Goal: Task Accomplishment & Management: Complete application form

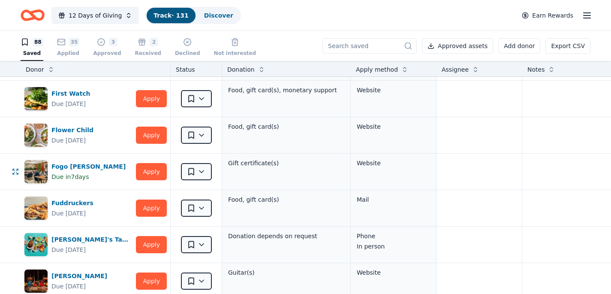
scroll to position [469, 0]
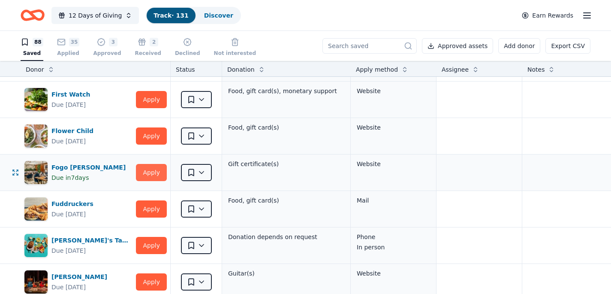
click at [152, 172] on button "Apply" at bounding box center [151, 172] width 31 height 17
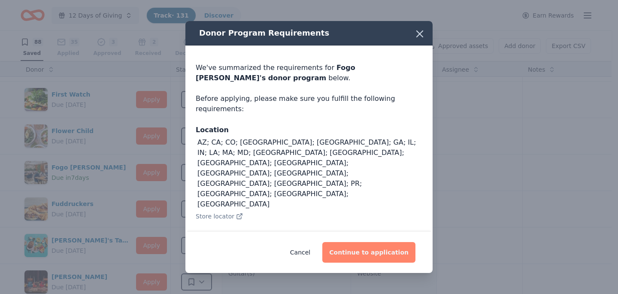
click at [372, 251] on button "Continue to application" at bounding box center [368, 252] width 93 height 21
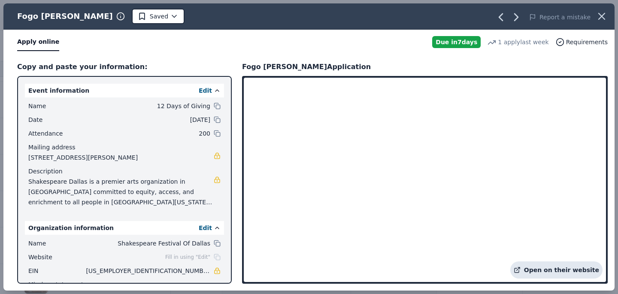
click at [545, 269] on link "Open on their website" at bounding box center [556, 269] width 92 height 17
click at [601, 15] on icon "button" at bounding box center [602, 16] width 6 height 6
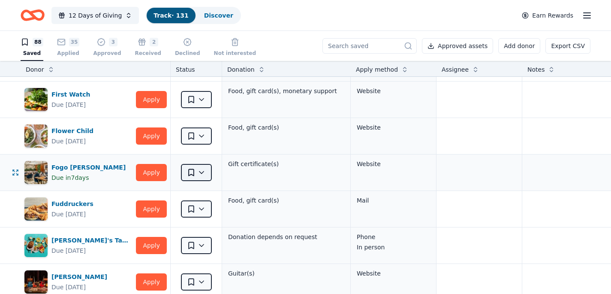
click at [203, 172] on html "12 Days of Giving Track · 131 Discover Earn Rewards 88 Saved 35 Applied 3 Appro…" at bounding box center [305, 147] width 611 height 294
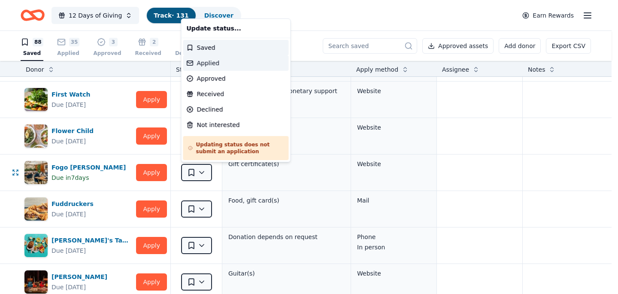
click at [231, 64] on div "Applied" at bounding box center [236, 62] width 106 height 15
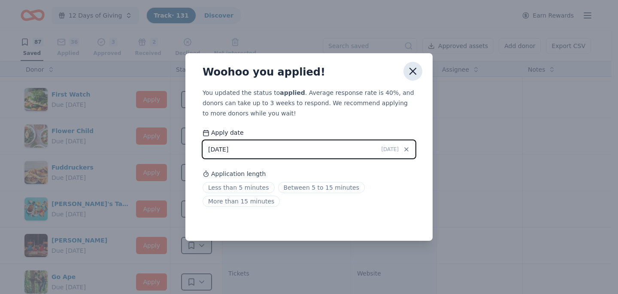
click at [411, 70] on icon "button" at bounding box center [413, 71] width 6 height 6
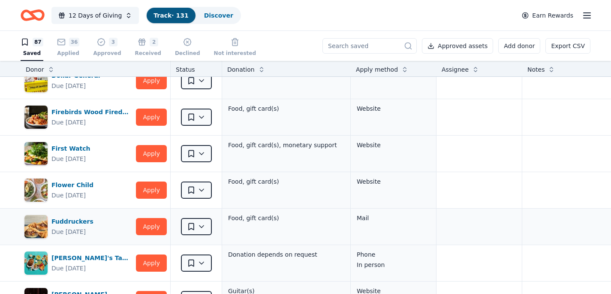
scroll to position [417, 0]
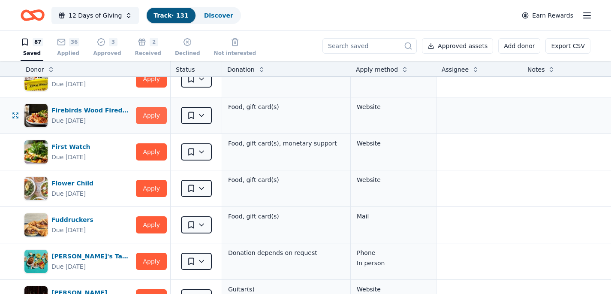
click at [154, 115] on button "Apply" at bounding box center [151, 115] width 31 height 17
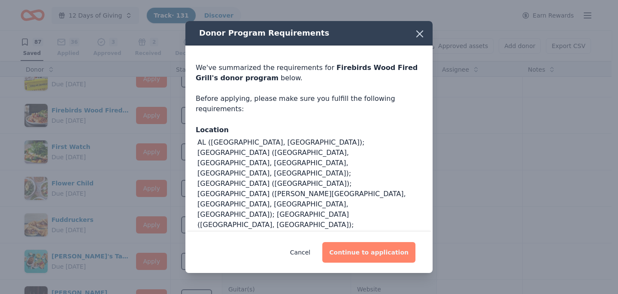
click at [386, 251] on button "Continue to application" at bounding box center [368, 252] width 93 height 21
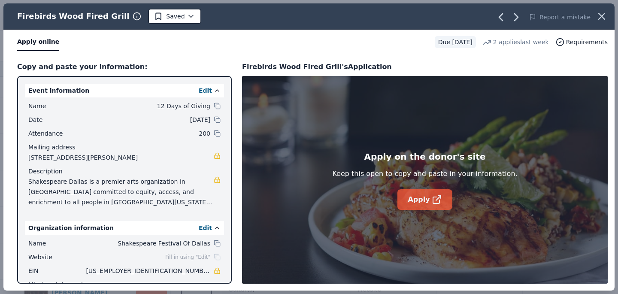
click at [429, 198] on link "Apply" at bounding box center [424, 199] width 54 height 21
click at [604, 13] on icon "button" at bounding box center [602, 16] width 6 height 6
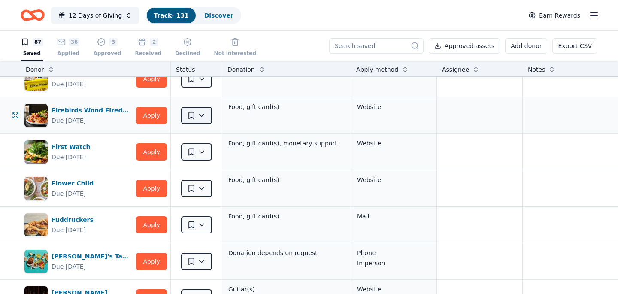
click at [200, 116] on html "12 Days of Giving Track · 131 Discover Earn Rewards 87 Saved 36 Applied 3 Appro…" at bounding box center [309, 147] width 618 height 294
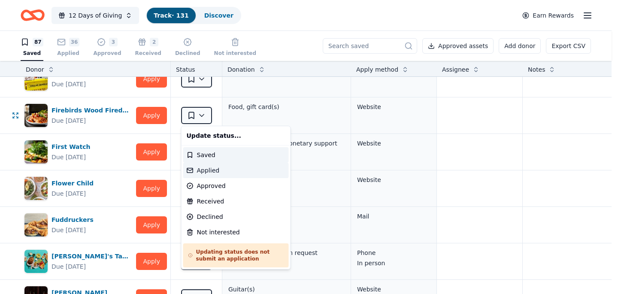
click at [206, 171] on div "Applied" at bounding box center [236, 170] width 106 height 15
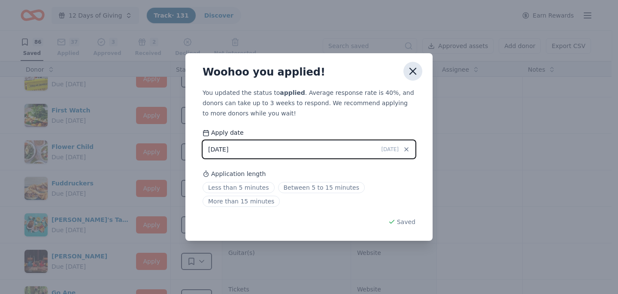
click at [413, 73] on icon "button" at bounding box center [413, 71] width 12 height 12
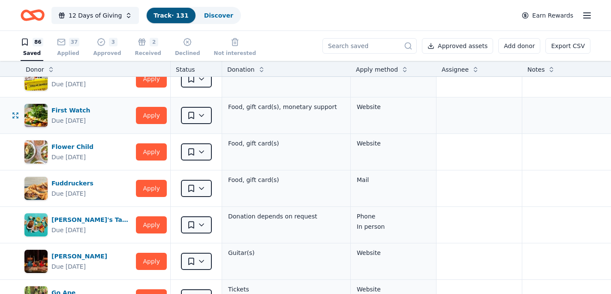
scroll to position [393, 0]
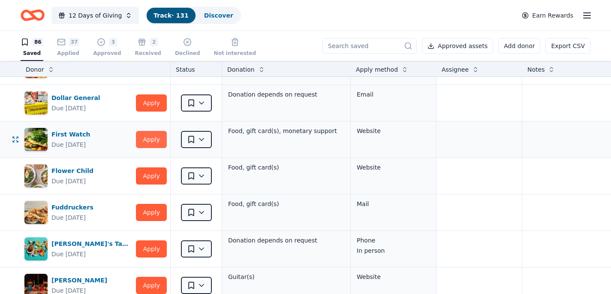
click at [155, 139] on button "Apply" at bounding box center [151, 139] width 31 height 17
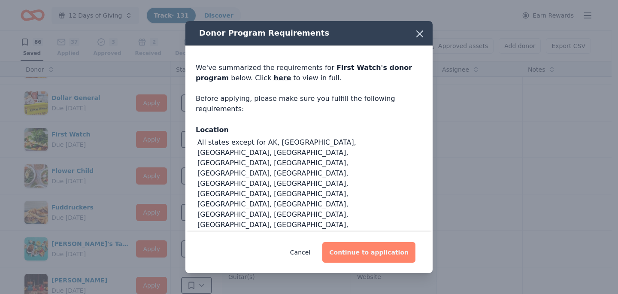
click at [393, 252] on button "Continue to application" at bounding box center [368, 252] width 93 height 21
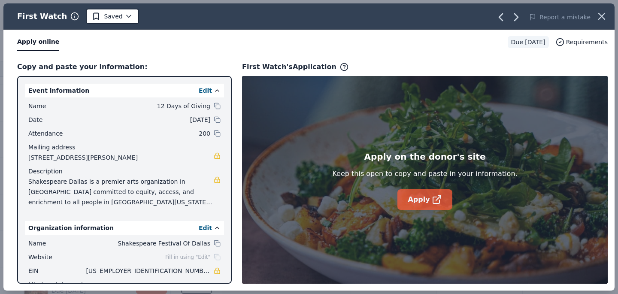
click at [415, 205] on link "Apply" at bounding box center [424, 199] width 54 height 21
click at [606, 14] on icon "button" at bounding box center [602, 16] width 12 height 12
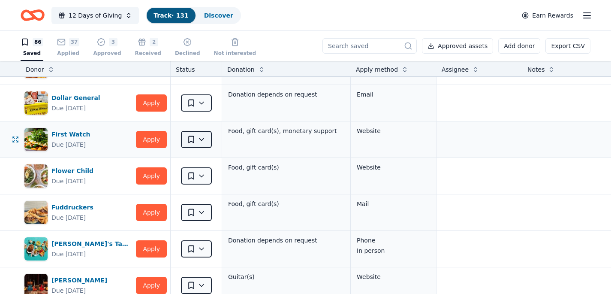
click at [199, 140] on html "12 Days of Giving Track · 131 Discover Earn Rewards 86 Saved 37 Applied 3 Appro…" at bounding box center [305, 147] width 611 height 294
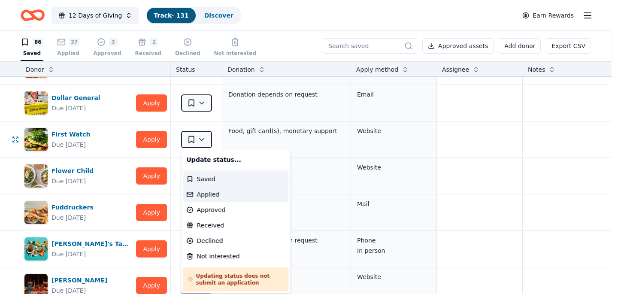
click at [221, 195] on div "Applied" at bounding box center [236, 194] width 106 height 15
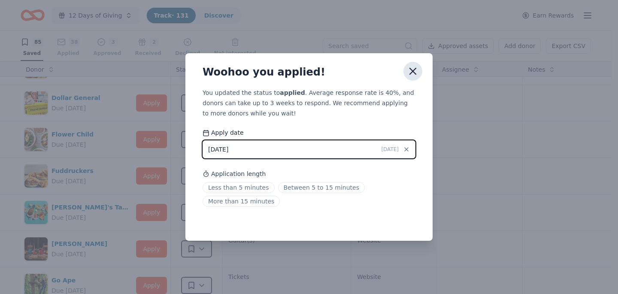
click at [412, 71] on icon "button" at bounding box center [413, 71] width 6 height 6
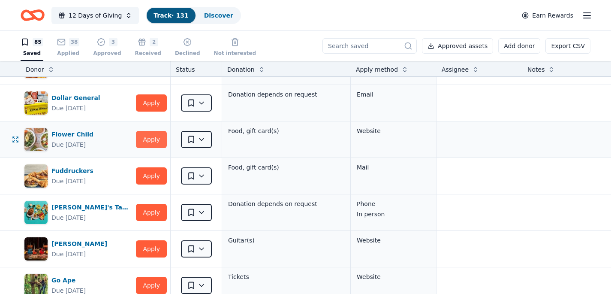
click at [157, 143] on button "Apply" at bounding box center [151, 139] width 31 height 17
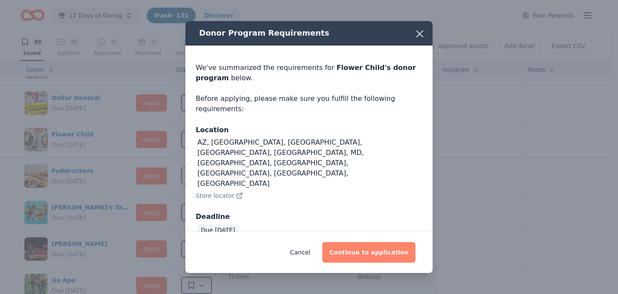
click at [369, 242] on button "Continue to application" at bounding box center [368, 252] width 93 height 21
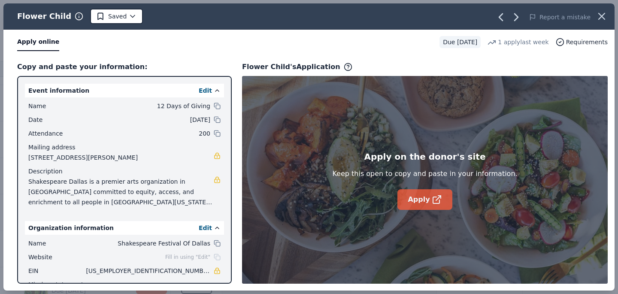
click at [429, 199] on link "Apply" at bounding box center [424, 199] width 54 height 21
click at [603, 15] on icon "button" at bounding box center [602, 16] width 12 height 12
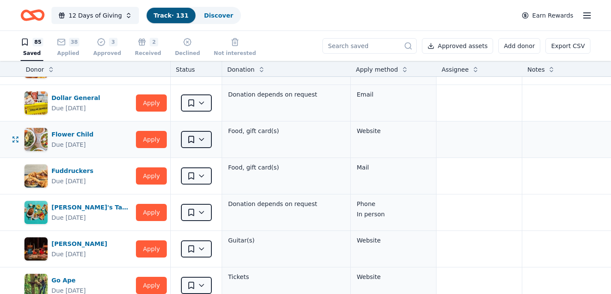
click at [203, 139] on html "12 Days of Giving Track · 131 Discover Earn Rewards 85 Saved 38 Applied 3 Appro…" at bounding box center [305, 147] width 611 height 294
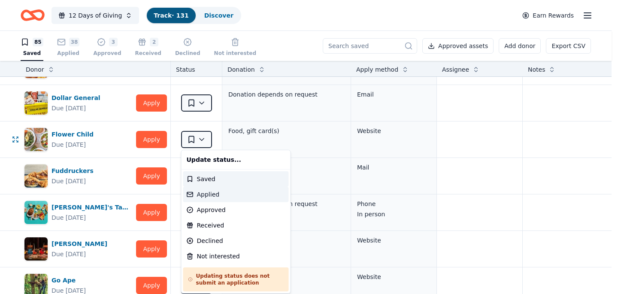
click at [212, 194] on div "Applied" at bounding box center [236, 194] width 106 height 15
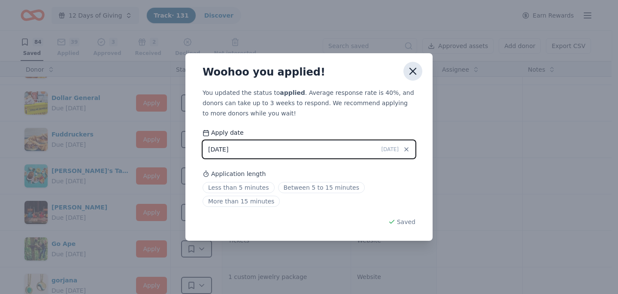
click at [412, 70] on icon "button" at bounding box center [413, 71] width 6 height 6
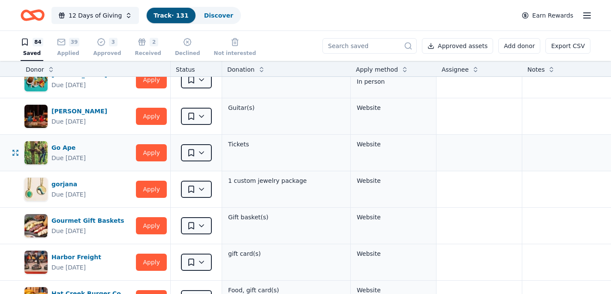
scroll to position [489, 0]
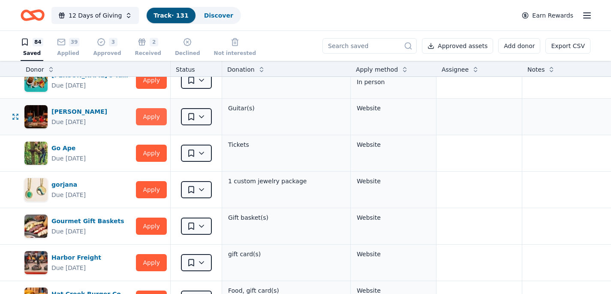
click at [147, 119] on button "Apply" at bounding box center [151, 116] width 31 height 17
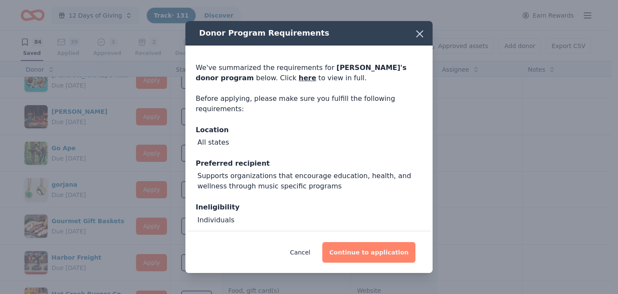
click at [379, 254] on button "Continue to application" at bounding box center [368, 252] width 93 height 21
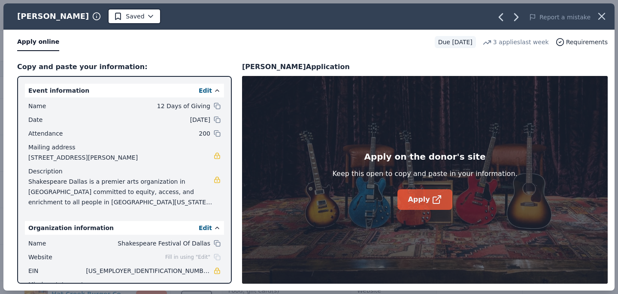
click at [421, 198] on link "Apply" at bounding box center [424, 199] width 54 height 21
click at [605, 19] on icon "button" at bounding box center [602, 16] width 6 height 6
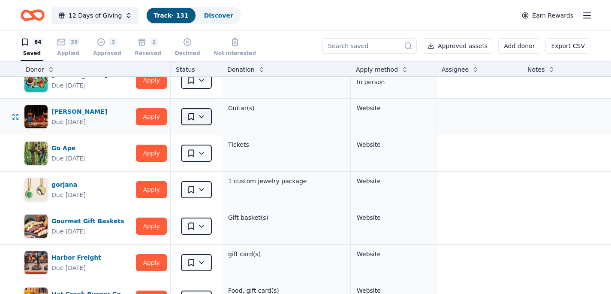
click at [203, 116] on html "12 Days of Giving Track · 131 Discover Earn Rewards 84 Saved 39 Applied 3 Appro…" at bounding box center [305, 147] width 611 height 294
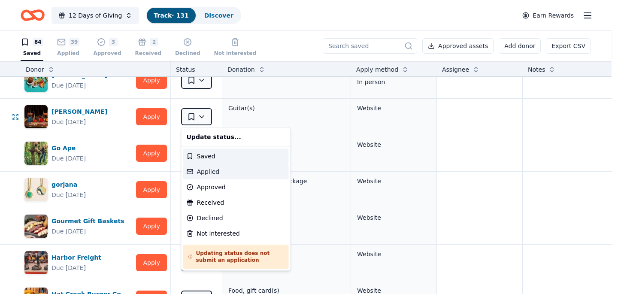
click at [214, 170] on div "Applied" at bounding box center [236, 171] width 106 height 15
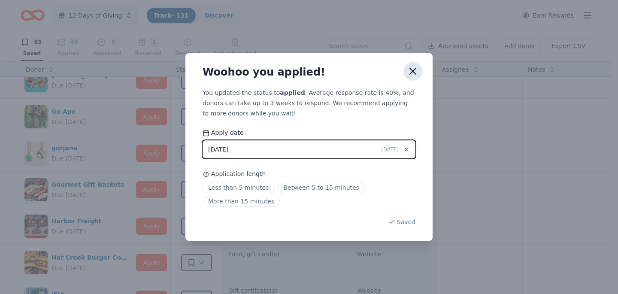
click at [413, 70] on icon "button" at bounding box center [413, 71] width 12 height 12
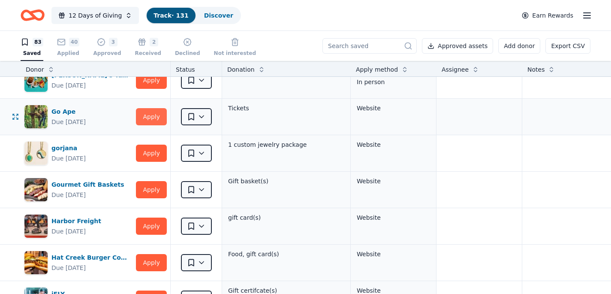
click at [157, 115] on button "Apply" at bounding box center [151, 116] width 31 height 17
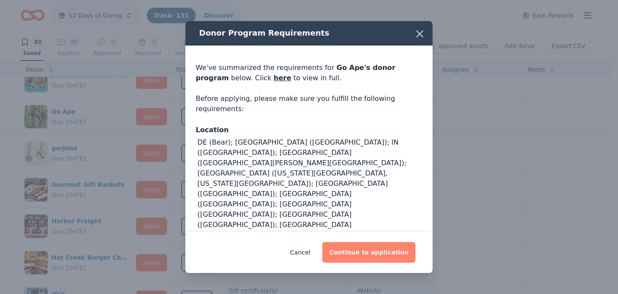
click at [353, 254] on button "Continue to application" at bounding box center [368, 252] width 93 height 21
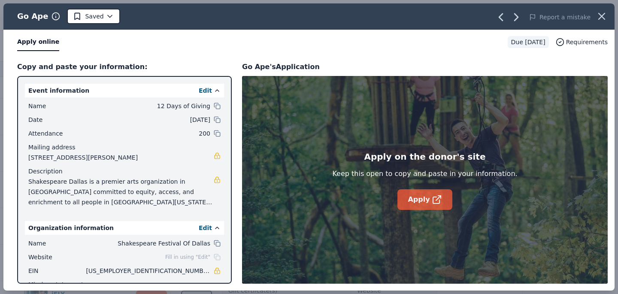
click at [419, 205] on link "Apply" at bounding box center [424, 199] width 54 height 21
click at [434, 203] on icon at bounding box center [437, 199] width 10 height 10
click at [599, 17] on icon "button" at bounding box center [602, 16] width 12 height 12
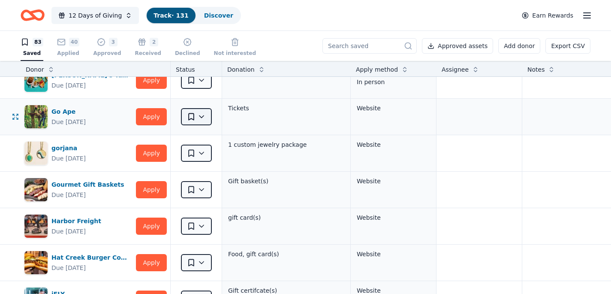
click at [200, 120] on html "12 Days of Giving Track · 131 Discover Earn Rewards 83 Saved 40 Applied 3 Appro…" at bounding box center [305, 147] width 611 height 294
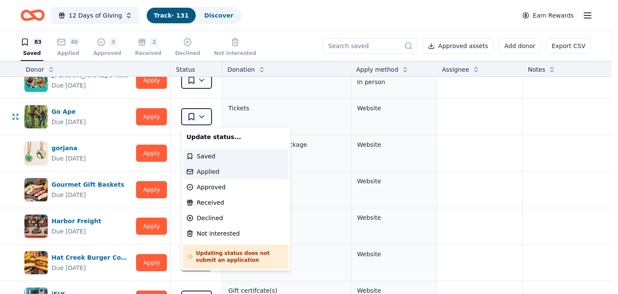
click at [208, 170] on div "Applied" at bounding box center [236, 171] width 106 height 15
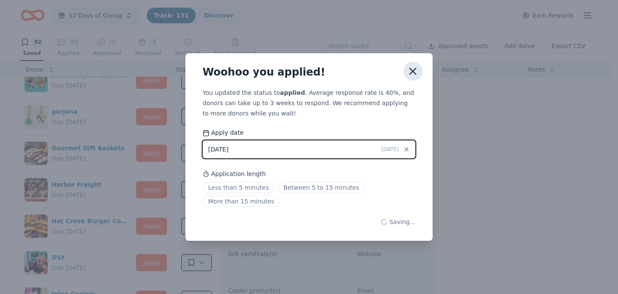
click at [415, 70] on icon "button" at bounding box center [413, 71] width 12 height 12
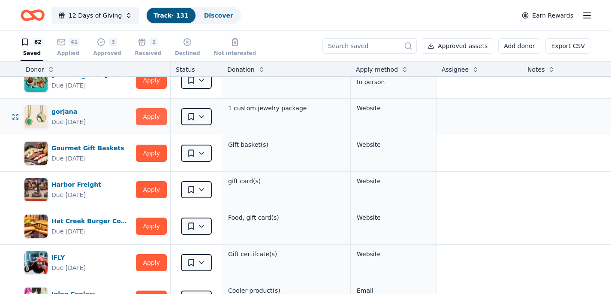
click at [151, 117] on button "Apply" at bounding box center [151, 116] width 31 height 17
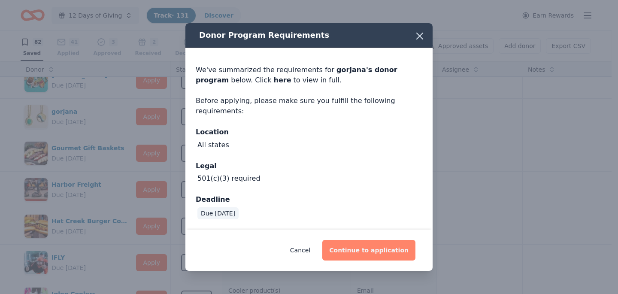
click at [358, 255] on button "Continue to application" at bounding box center [368, 250] width 93 height 21
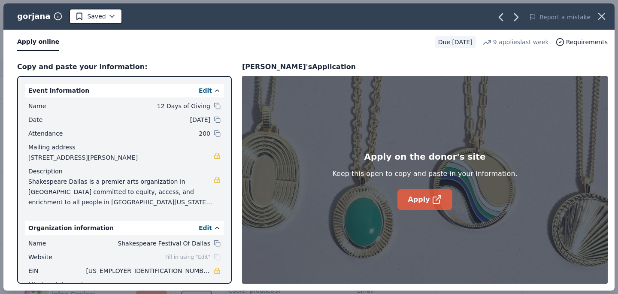
click at [419, 202] on link "Apply" at bounding box center [424, 199] width 54 height 21
click at [601, 13] on icon "button" at bounding box center [602, 16] width 12 height 12
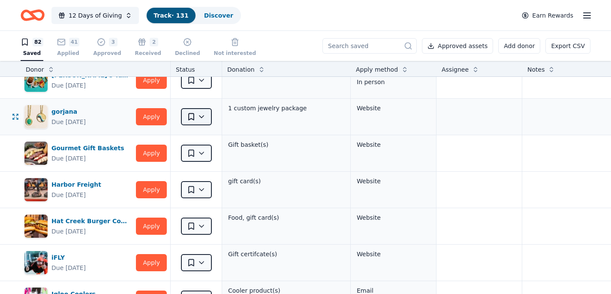
click at [201, 116] on html "12 Days of Giving Track · 131 Discover Earn Rewards 82 Saved 41 Applied 3 Appro…" at bounding box center [305, 147] width 611 height 294
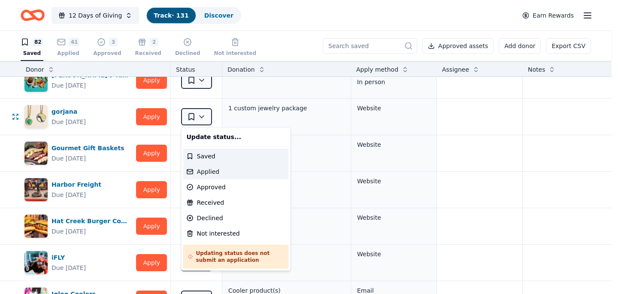
click at [206, 169] on div "Applied" at bounding box center [236, 171] width 106 height 15
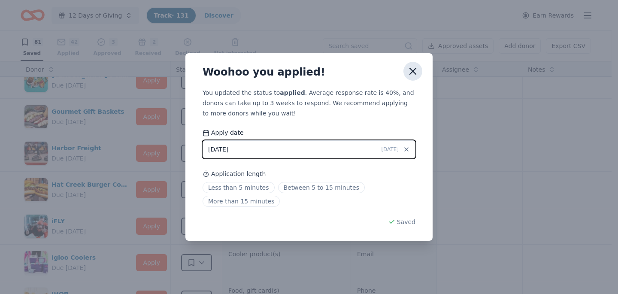
click at [416, 69] on icon "button" at bounding box center [413, 71] width 12 height 12
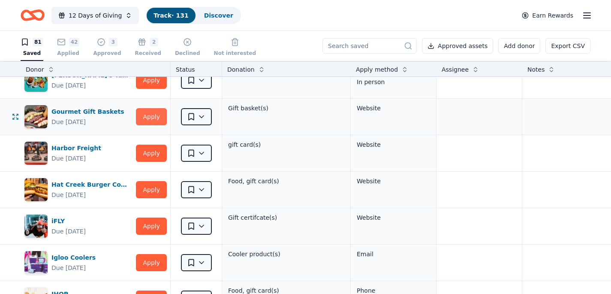
click at [154, 120] on button "Apply" at bounding box center [151, 116] width 31 height 17
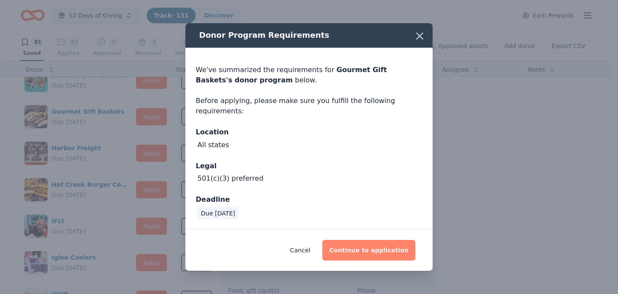
click at [367, 254] on button "Continue to application" at bounding box center [368, 250] width 93 height 21
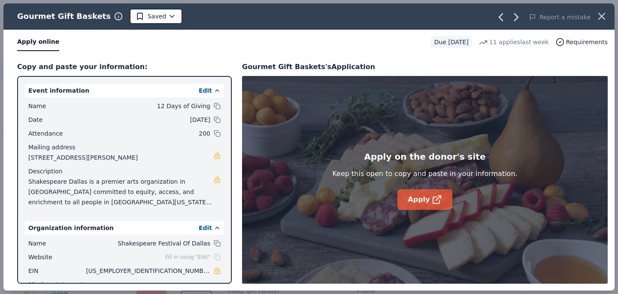
click at [423, 198] on link "Apply" at bounding box center [424, 199] width 54 height 21
click at [607, 14] on icon "button" at bounding box center [602, 16] width 12 height 12
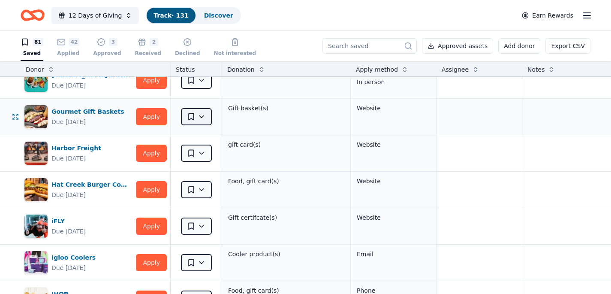
click at [200, 115] on html "12 Days of Giving Track · 131 Discover Earn Rewards 81 Saved 42 Applied 3 Appro…" at bounding box center [305, 147] width 611 height 294
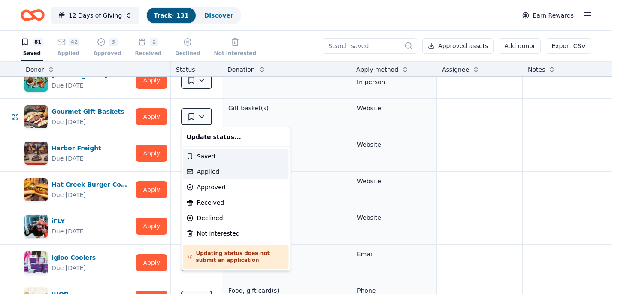
click at [206, 173] on div "Applied" at bounding box center [236, 171] width 106 height 15
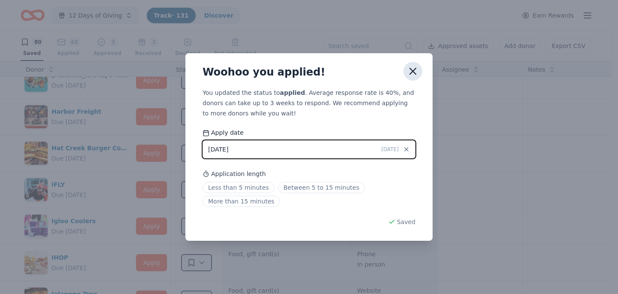
click at [414, 69] on icon "button" at bounding box center [413, 71] width 6 height 6
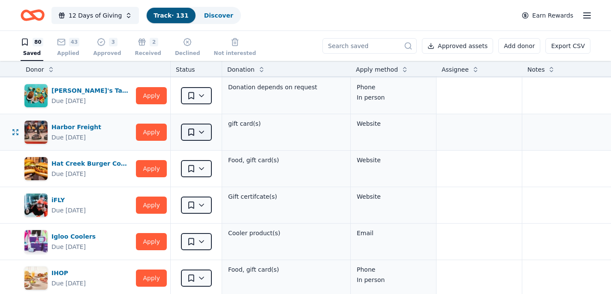
scroll to position [473, 1]
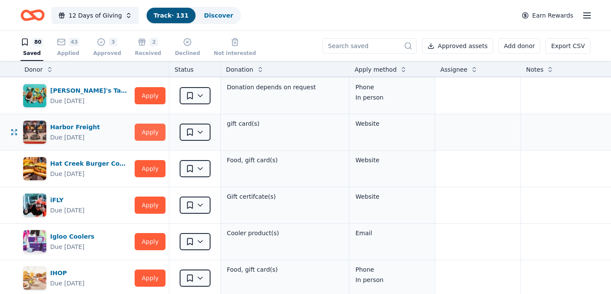
click at [156, 130] on button "Apply" at bounding box center [150, 132] width 31 height 17
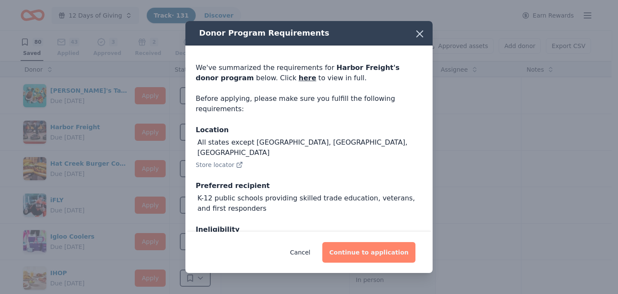
click at [360, 253] on button "Continue to application" at bounding box center [368, 252] width 93 height 21
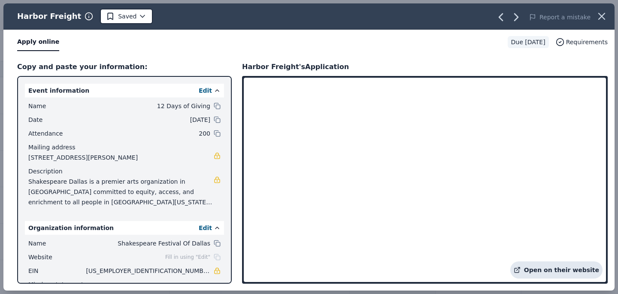
click at [539, 266] on link "Open on their website" at bounding box center [556, 269] width 92 height 17
click at [607, 17] on icon "button" at bounding box center [602, 16] width 12 height 12
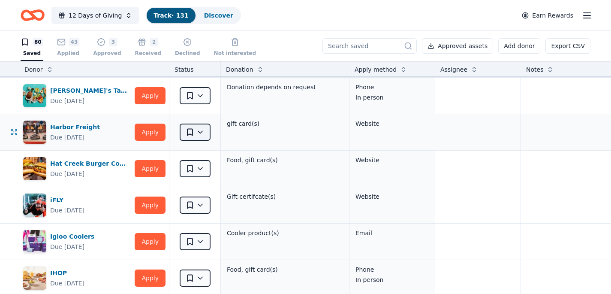
click at [201, 134] on html "12 Days of Giving Track · 131 Discover Earn Rewards 80 Saved 43 Applied 3 Appro…" at bounding box center [305, 147] width 611 height 294
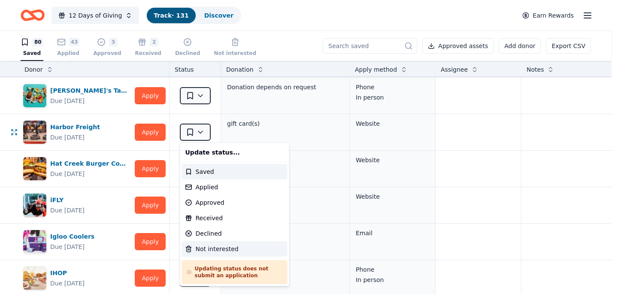
click at [225, 249] on div "Not interested" at bounding box center [235, 248] width 106 height 15
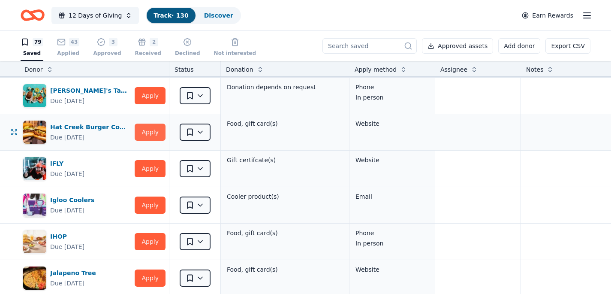
click at [156, 130] on button "Apply" at bounding box center [150, 132] width 31 height 17
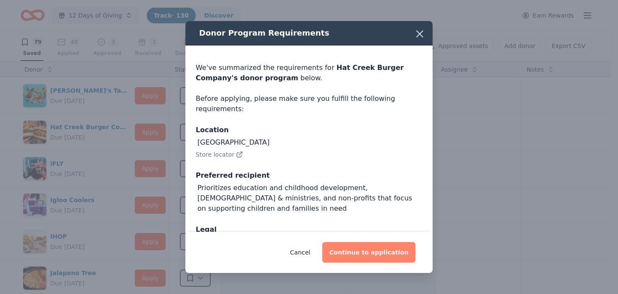
click at [356, 254] on button "Continue to application" at bounding box center [368, 252] width 93 height 21
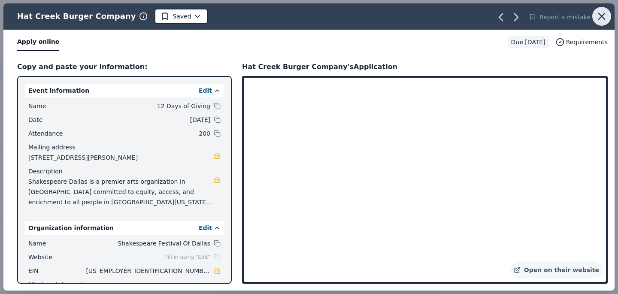
click at [602, 16] on icon "button" at bounding box center [602, 16] width 6 height 6
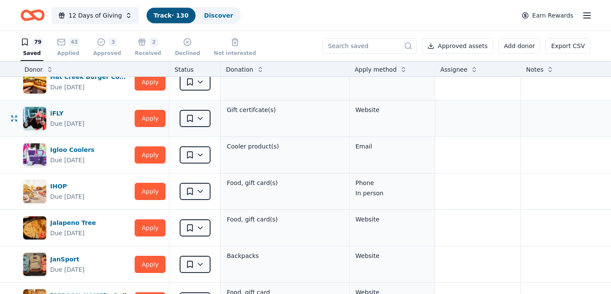
scroll to position [527, 1]
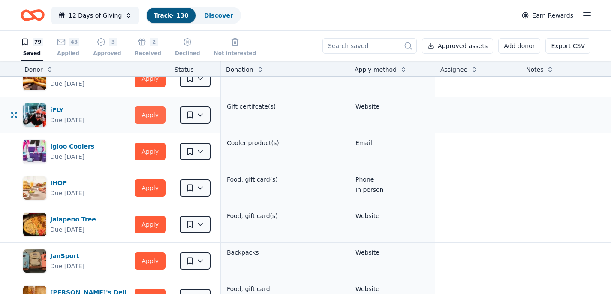
click at [154, 115] on button "Apply" at bounding box center [150, 114] width 31 height 17
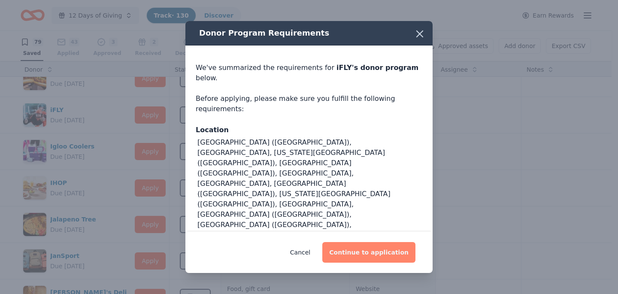
click at [357, 252] on button "Continue to application" at bounding box center [368, 252] width 93 height 21
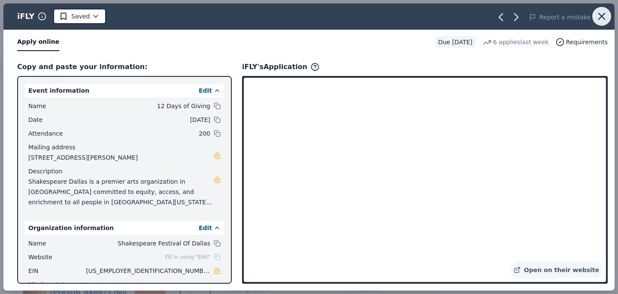
click at [604, 15] on icon "button" at bounding box center [602, 16] width 12 height 12
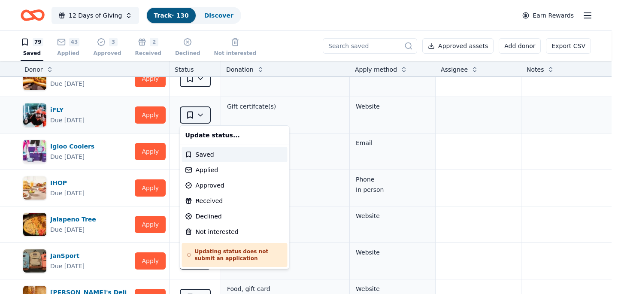
click at [200, 115] on html "12 Days of Giving Track · 130 Discover Earn Rewards 79 Saved 43 Applied 3 Appro…" at bounding box center [309, 147] width 618 height 294
click at [214, 169] on div "Applied" at bounding box center [235, 169] width 106 height 15
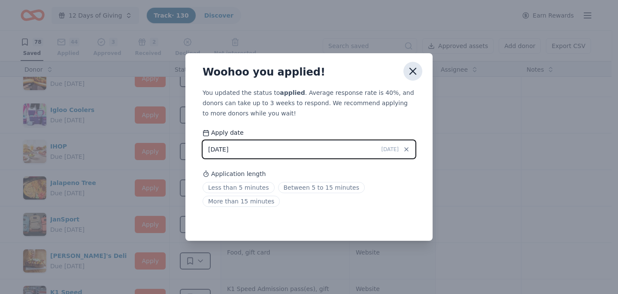
click at [414, 70] on icon "button" at bounding box center [413, 71] width 6 height 6
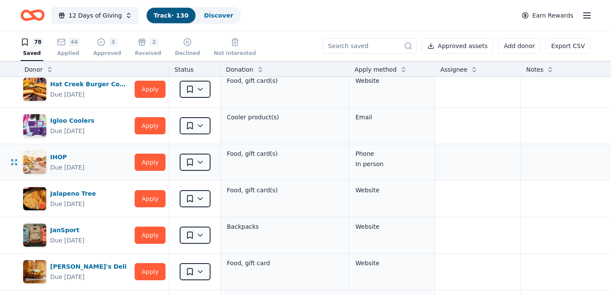
scroll to position [517, 1]
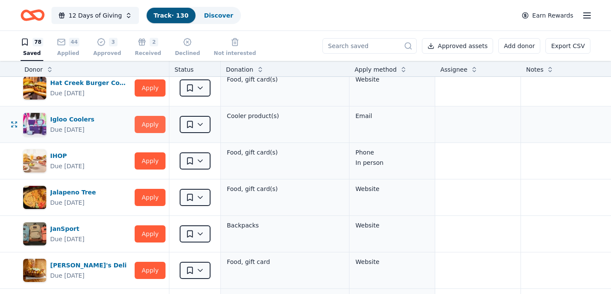
click at [148, 124] on button "Apply" at bounding box center [150, 124] width 31 height 17
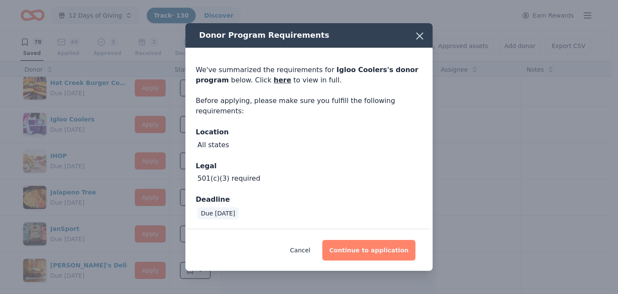
click at [365, 251] on button "Continue to application" at bounding box center [368, 250] width 93 height 21
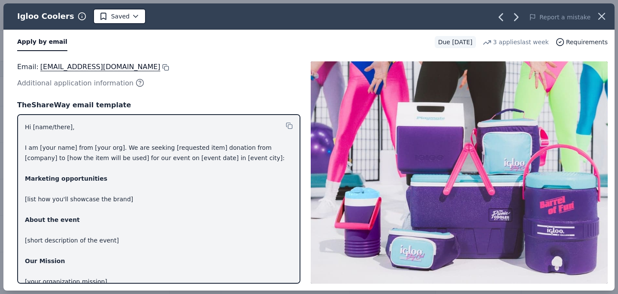
click at [160, 67] on button at bounding box center [164, 67] width 9 height 7
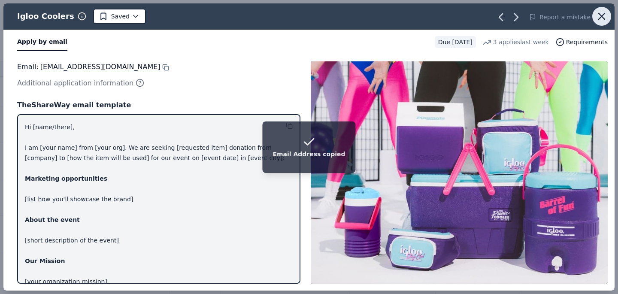
click at [606, 14] on icon "button" at bounding box center [602, 16] width 12 height 12
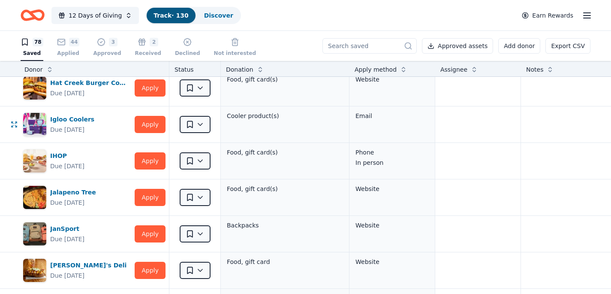
click at [203, 124] on html "12 Days of Giving Track · 130 Discover Earn Rewards 78 Saved 44 Applied 3 Appro…" at bounding box center [305, 147] width 611 height 294
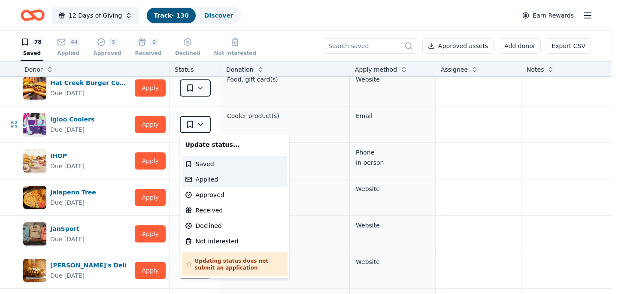
click at [215, 179] on div "Applied" at bounding box center [235, 179] width 106 height 15
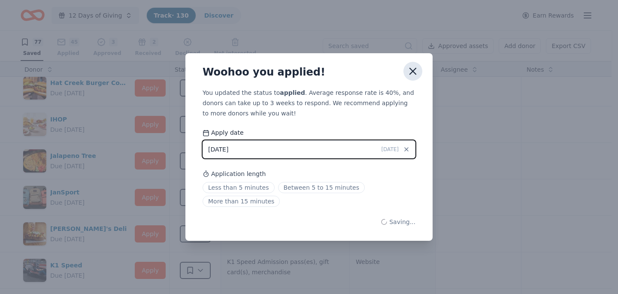
click at [415, 70] on icon "button" at bounding box center [413, 71] width 12 height 12
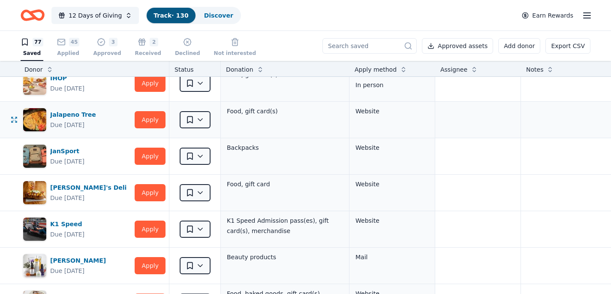
scroll to position [562, 1]
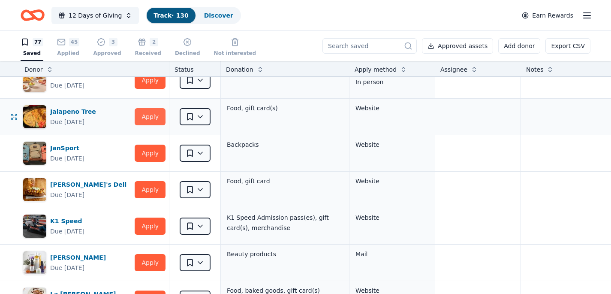
click at [151, 116] on button "Apply" at bounding box center [150, 116] width 31 height 17
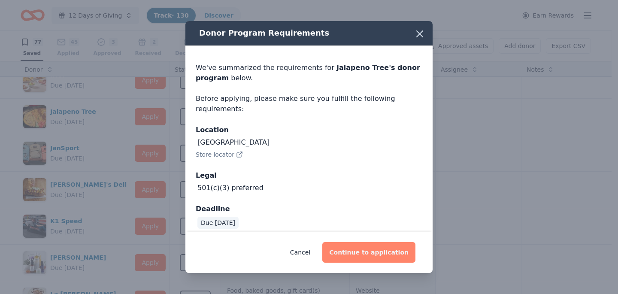
click at [369, 252] on button "Continue to application" at bounding box center [368, 252] width 93 height 21
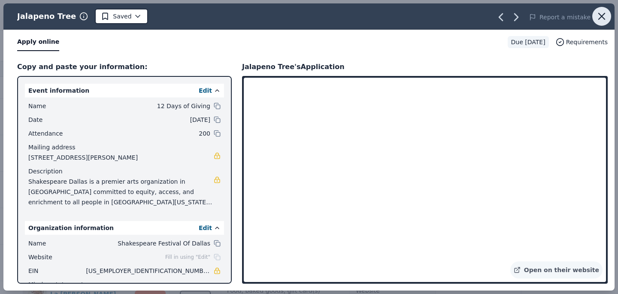
click at [604, 18] on icon "button" at bounding box center [602, 16] width 12 height 12
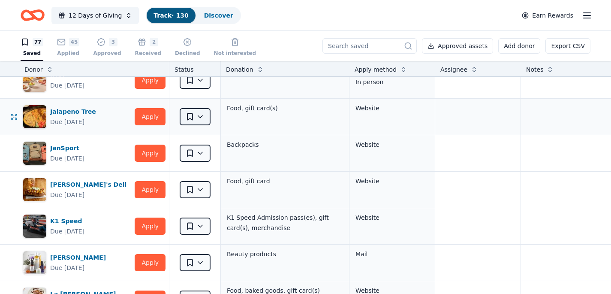
click at [199, 120] on html "12 Days of Giving Track · 130 Discover Earn Rewards 77 Saved 45 Applied 3 Appro…" at bounding box center [305, 147] width 611 height 294
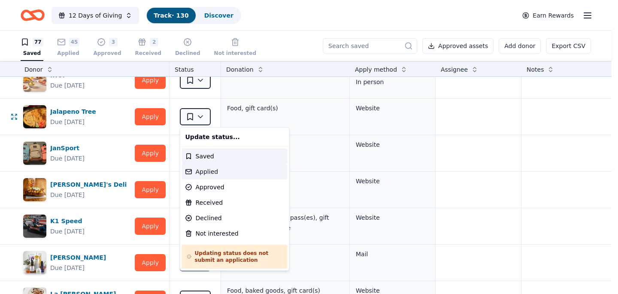
click at [203, 175] on div "Applied" at bounding box center [235, 171] width 106 height 15
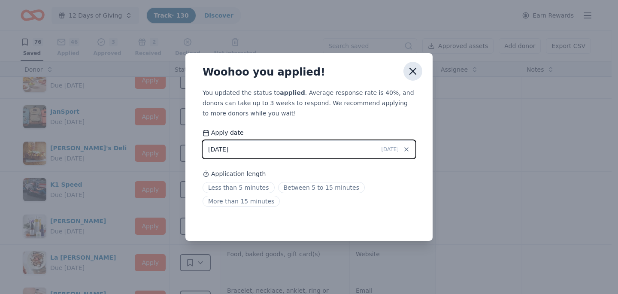
click at [414, 70] on icon "button" at bounding box center [413, 71] width 6 height 6
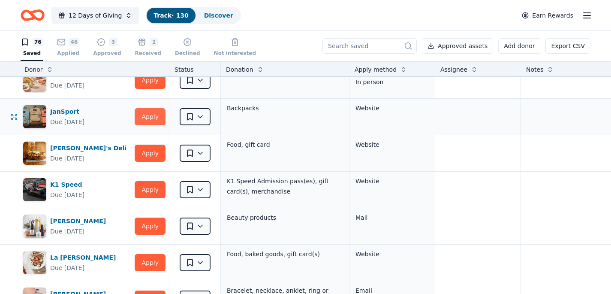
click at [148, 115] on button "Apply" at bounding box center [150, 116] width 31 height 17
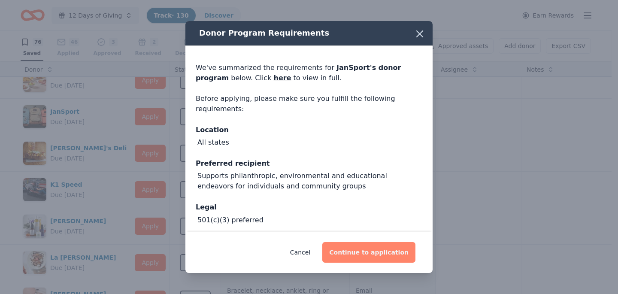
click at [367, 250] on button "Continue to application" at bounding box center [368, 252] width 93 height 21
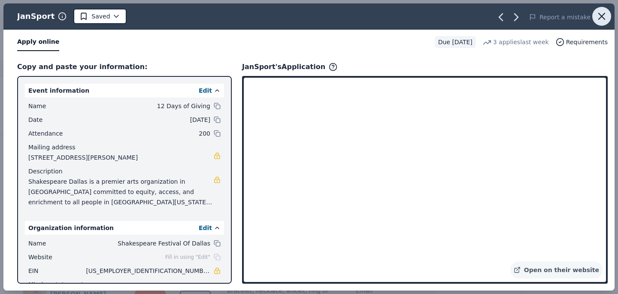
click at [601, 15] on icon "button" at bounding box center [602, 16] width 6 height 6
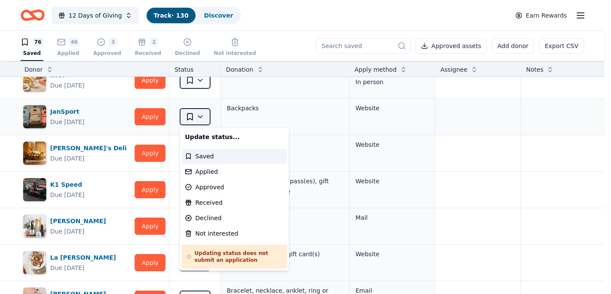
click at [208, 114] on html "12 Days of Giving Track · 130 Discover Earn Rewards 76 Saved 46 Applied 3 Appro…" at bounding box center [305, 147] width 611 height 294
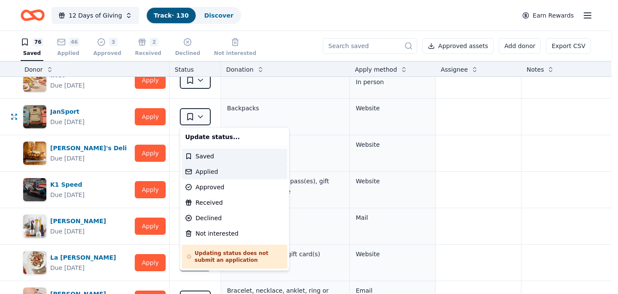
click at [210, 171] on div "Applied" at bounding box center [235, 171] width 106 height 15
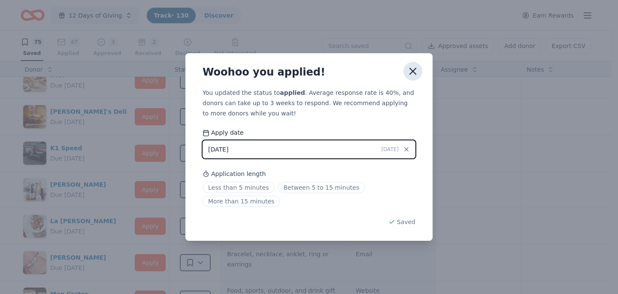
click at [411, 72] on icon "button" at bounding box center [413, 71] width 6 height 6
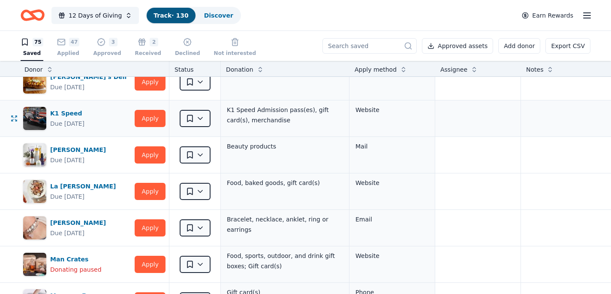
scroll to position [596, 1]
click at [154, 116] on button "Apply" at bounding box center [150, 118] width 31 height 17
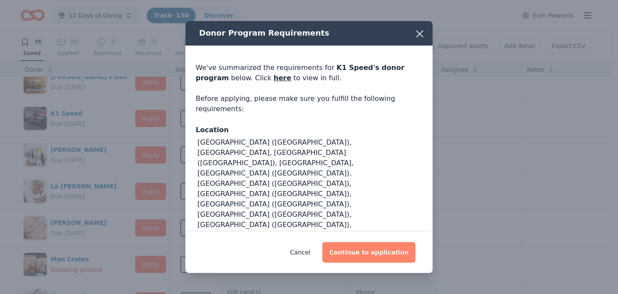
click at [375, 260] on button "Continue to application" at bounding box center [368, 252] width 93 height 21
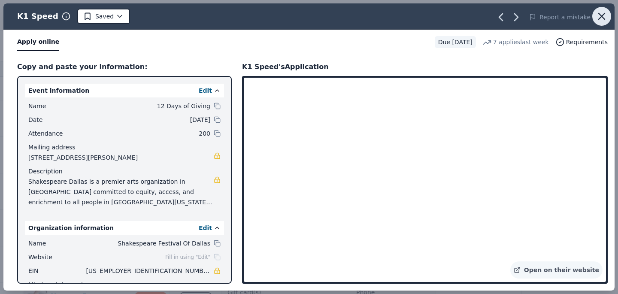
click at [599, 16] on icon "button" at bounding box center [602, 16] width 12 height 12
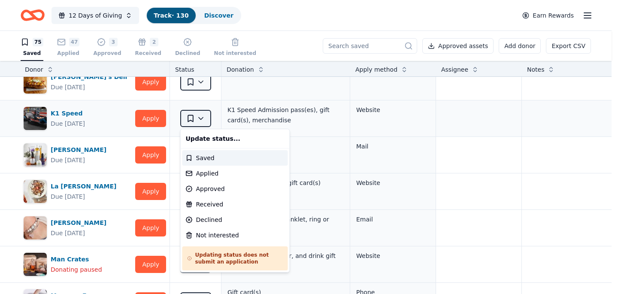
click at [201, 118] on html "12 Days of Giving Track · 130 Discover Earn Rewards 75 Saved 47 Applied 3 Appro…" at bounding box center [309, 147] width 618 height 294
click at [216, 174] on div "Applied" at bounding box center [235, 173] width 106 height 15
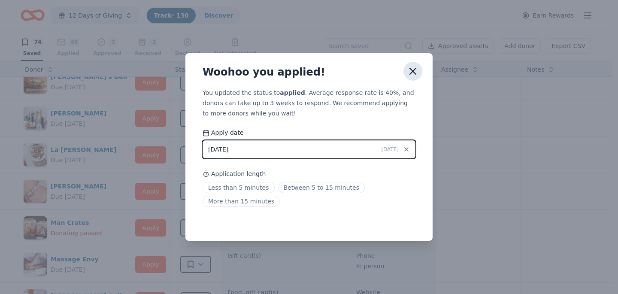
click at [413, 70] on icon "button" at bounding box center [413, 71] width 6 height 6
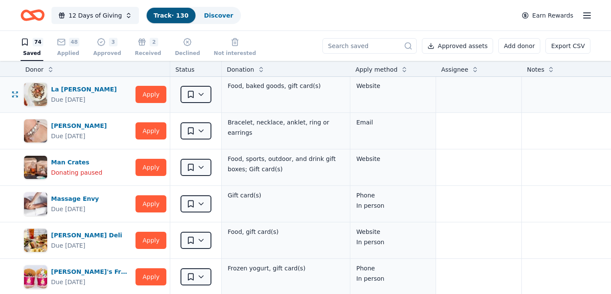
scroll to position [657, 0]
click at [158, 132] on button "Apply" at bounding box center [151, 130] width 31 height 17
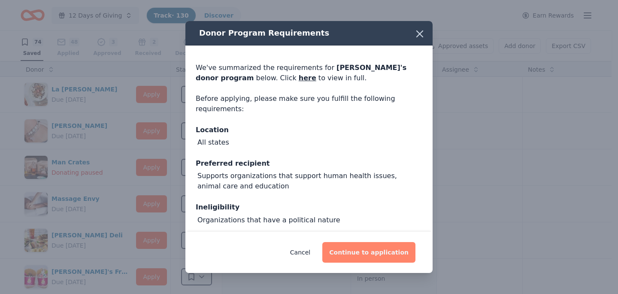
click at [349, 248] on button "Continue to application" at bounding box center [368, 252] width 93 height 21
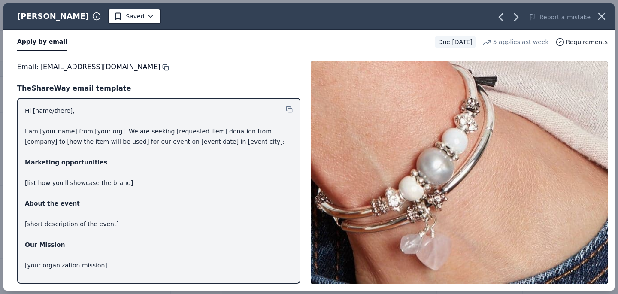
click at [160, 67] on button at bounding box center [164, 67] width 9 height 7
click at [604, 14] on icon "button" at bounding box center [602, 16] width 6 height 6
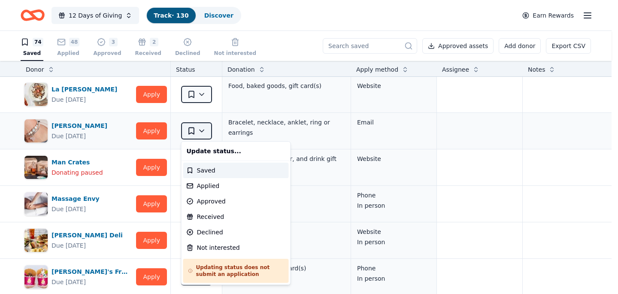
click at [197, 128] on html "12 Days of Giving Track · 130 Discover Earn Rewards 74 Saved 48 Applied 3 Appro…" at bounding box center [309, 147] width 618 height 294
click at [214, 188] on div "Applied" at bounding box center [236, 185] width 106 height 15
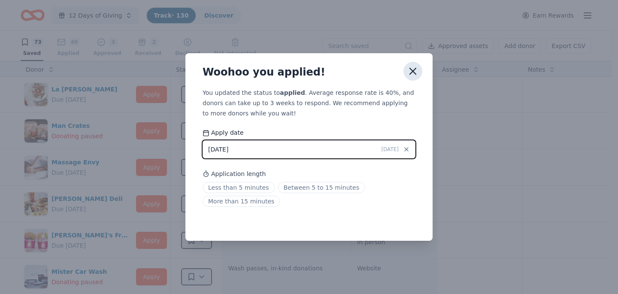
click at [413, 71] on icon "button" at bounding box center [413, 71] width 6 height 6
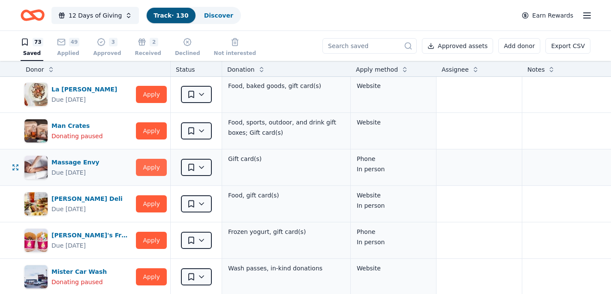
click at [156, 166] on button "Apply" at bounding box center [151, 167] width 31 height 17
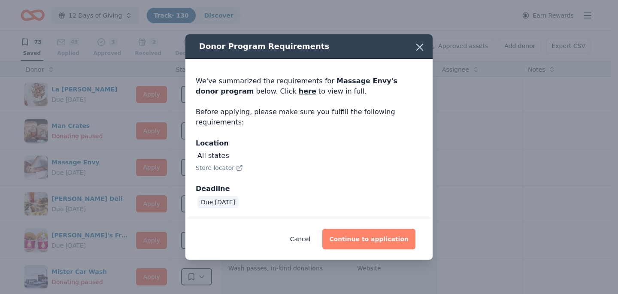
click at [349, 240] on button "Continue to application" at bounding box center [368, 239] width 93 height 21
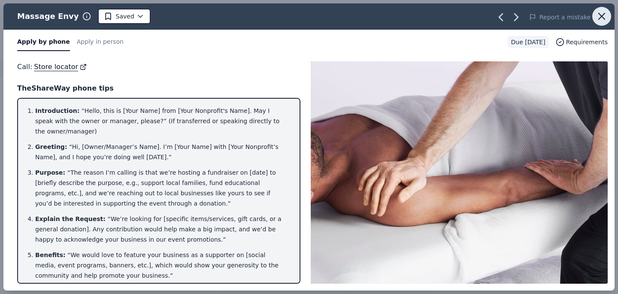
click at [598, 15] on icon "button" at bounding box center [602, 16] width 12 height 12
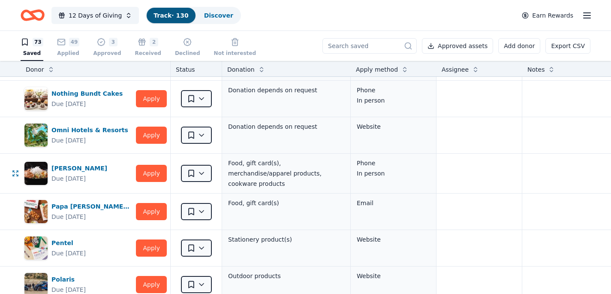
scroll to position [1018, 0]
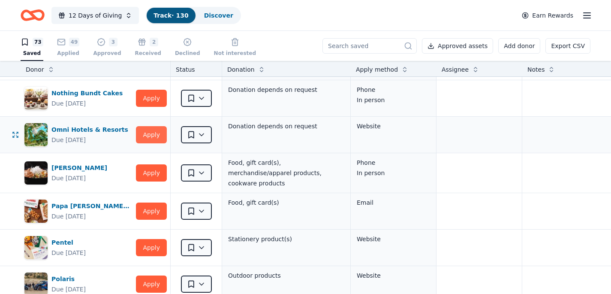
click at [159, 134] on button "Apply" at bounding box center [151, 134] width 31 height 17
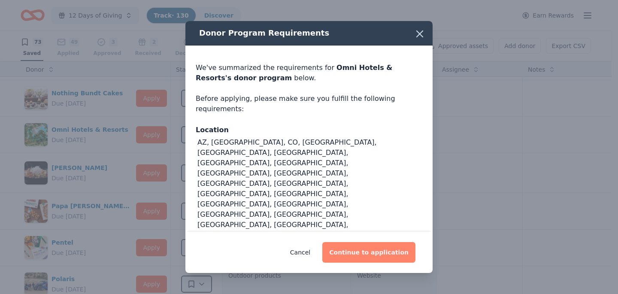
click at [365, 248] on button "Continue to application" at bounding box center [368, 252] width 93 height 21
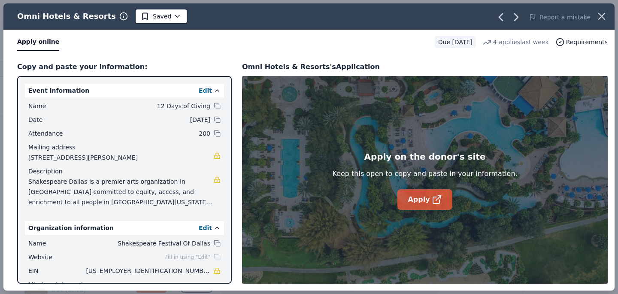
click at [411, 201] on link "Apply" at bounding box center [424, 199] width 54 height 21
click at [605, 15] on icon "button" at bounding box center [602, 16] width 12 height 12
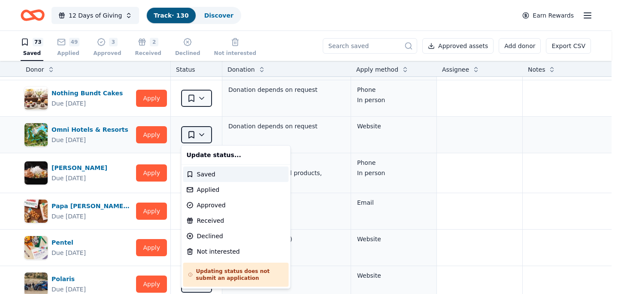
click at [205, 135] on html "12 Days of Giving Track · 130 Discover Earn Rewards 73 Saved 49 Applied 3 Appro…" at bounding box center [309, 147] width 618 height 294
click at [220, 190] on div "Applied" at bounding box center [236, 189] width 106 height 15
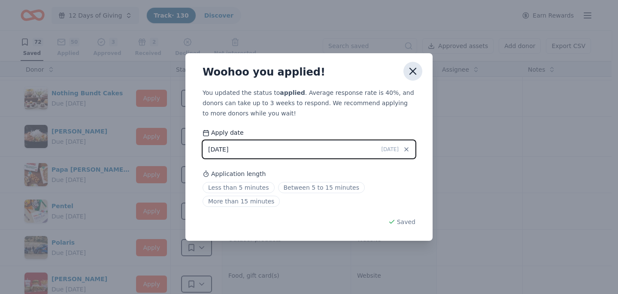
click at [416, 70] on icon "button" at bounding box center [413, 71] width 12 height 12
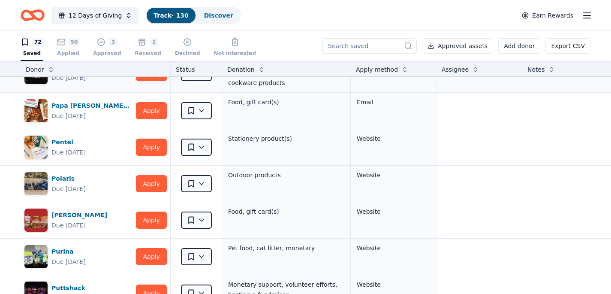
scroll to position [1087, 0]
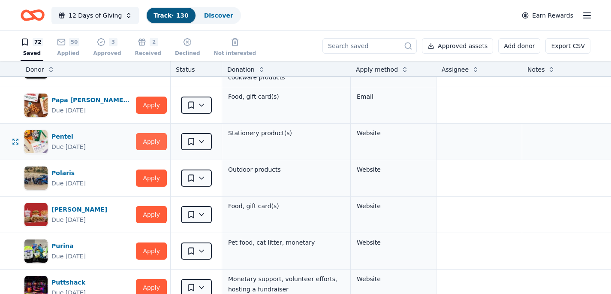
click at [157, 138] on button "Apply" at bounding box center [151, 141] width 31 height 17
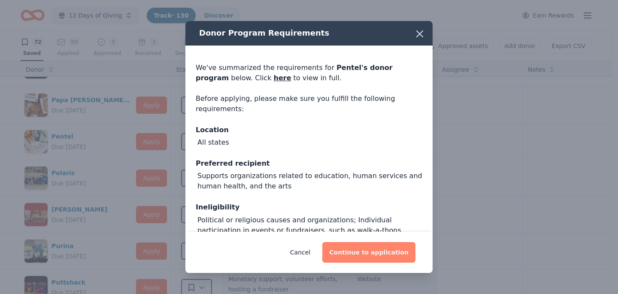
click at [395, 256] on button "Continue to application" at bounding box center [368, 252] width 93 height 21
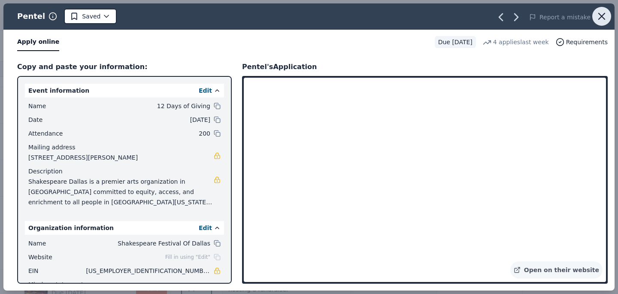
click at [603, 18] on icon "button" at bounding box center [602, 16] width 6 height 6
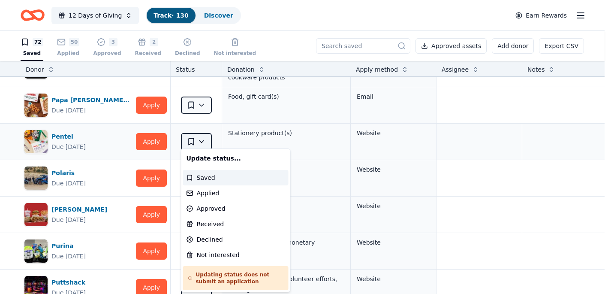
click at [202, 138] on html "12 Days of Giving Track · 130 Discover Earn Rewards 72 Saved 50 Applied 3 Appro…" at bounding box center [305, 147] width 611 height 294
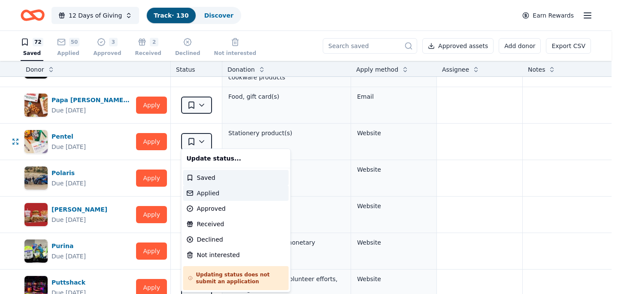
click at [211, 194] on div "Applied" at bounding box center [236, 192] width 106 height 15
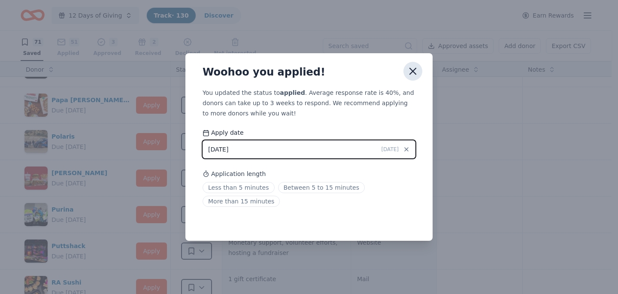
click at [416, 69] on icon "button" at bounding box center [413, 71] width 12 height 12
